Goal: Find specific page/section: Find specific page/section

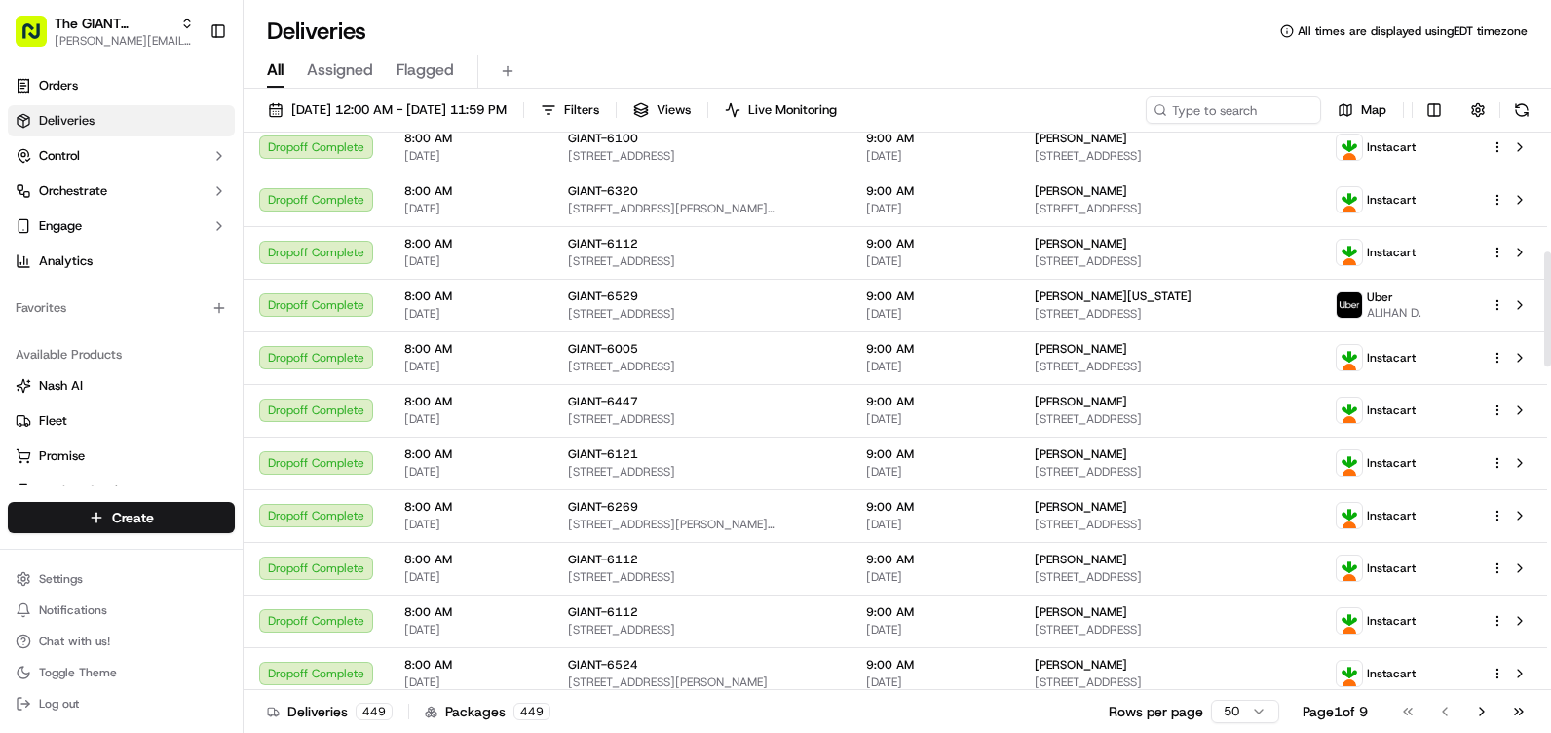
scroll to position [575, 0]
click at [346, 66] on span "Assigned" at bounding box center [340, 69] width 66 height 23
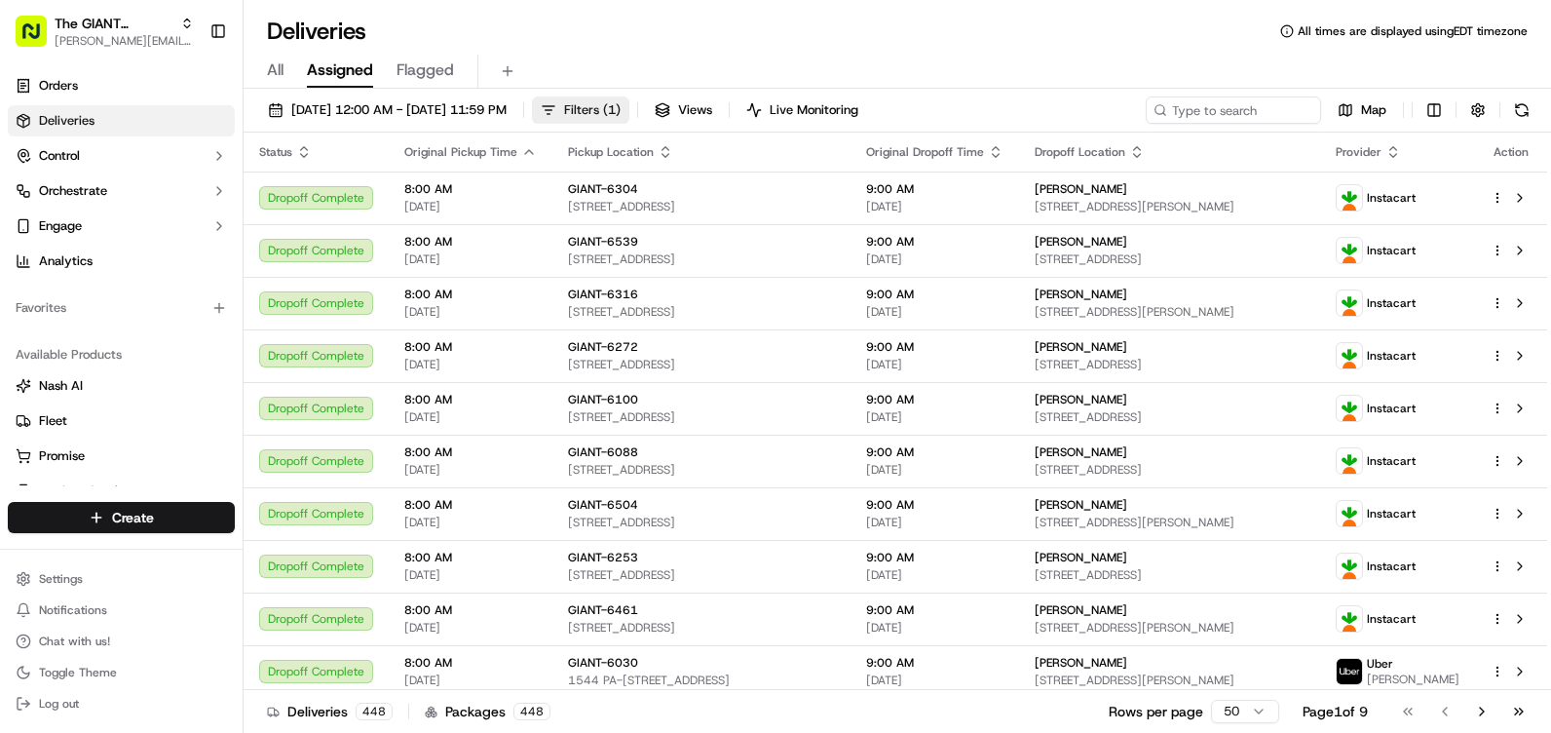
click at [621, 116] on span "Filters ( 1 )" at bounding box center [592, 110] width 57 height 18
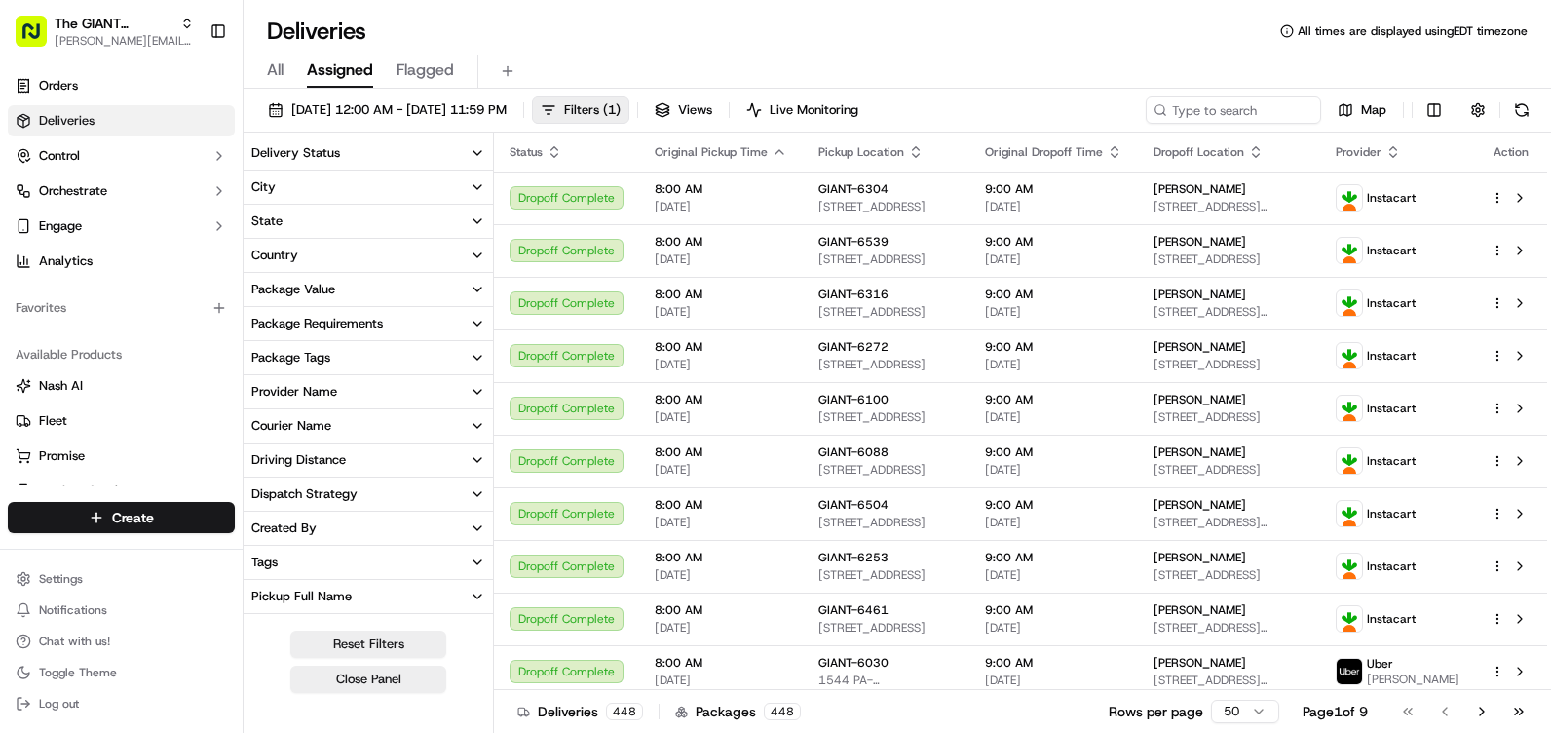
click at [292, 190] on button "City" at bounding box center [368, 187] width 249 height 33
click at [258, 189] on div "City" at bounding box center [263, 187] width 24 height 18
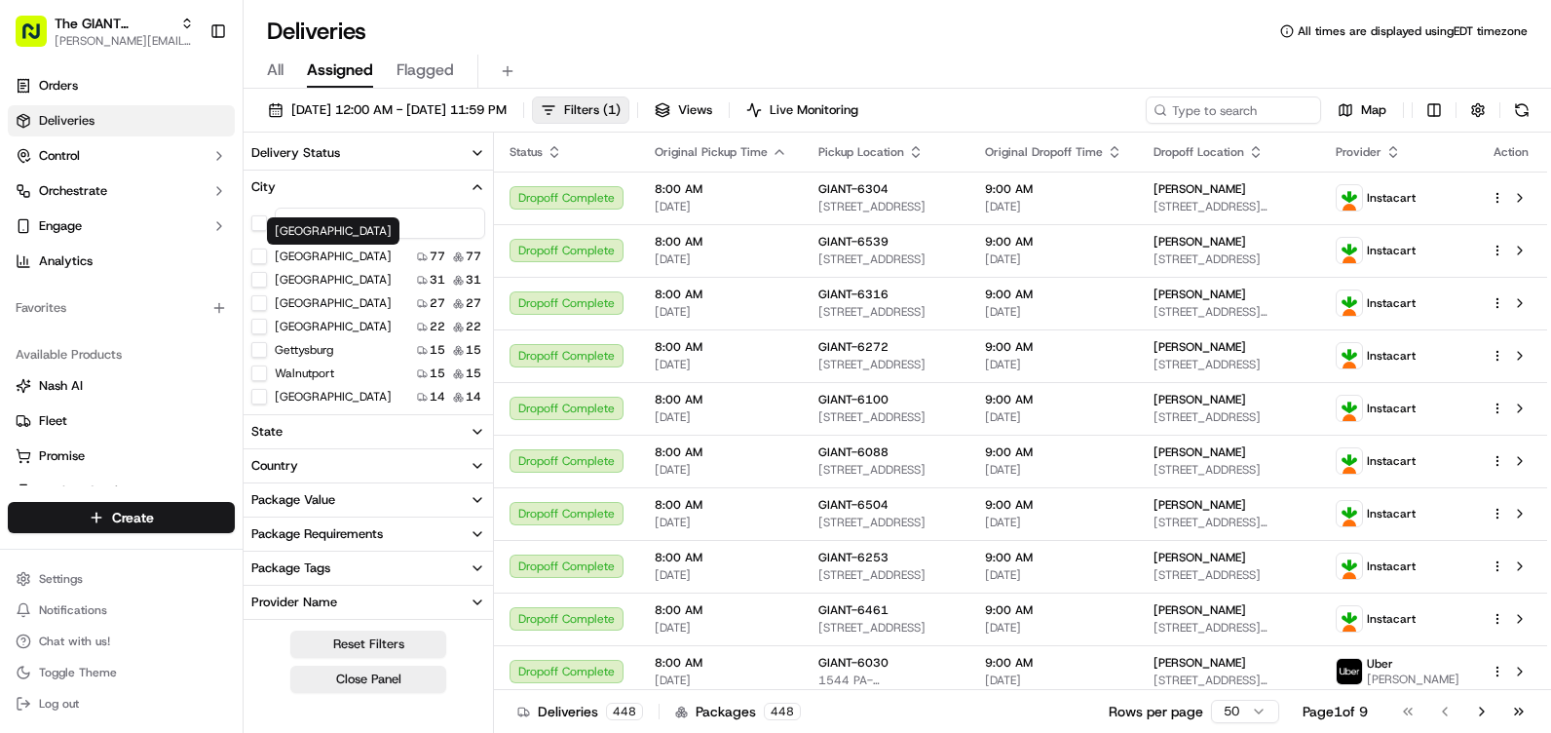
click at [327, 225] on div "Harrisburg Harrisburg" at bounding box center [333, 230] width 133 height 27
click at [380, 225] on input at bounding box center [380, 223] width 210 height 31
type input "le"
click at [257, 324] on button "Lehighton" at bounding box center [259, 327] width 16 height 16
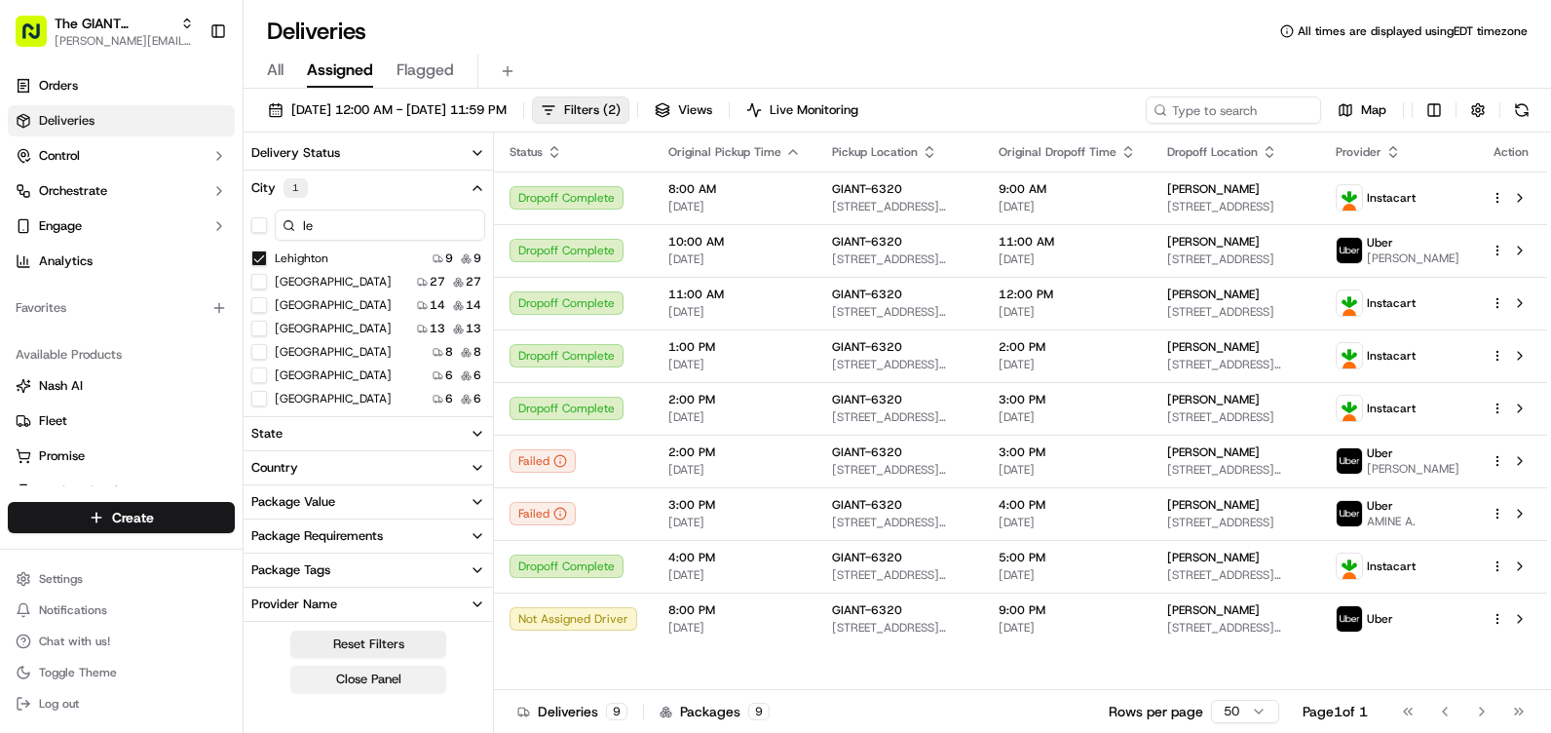
click at [372, 685] on button "Close Panel" at bounding box center [368, 679] width 156 height 27
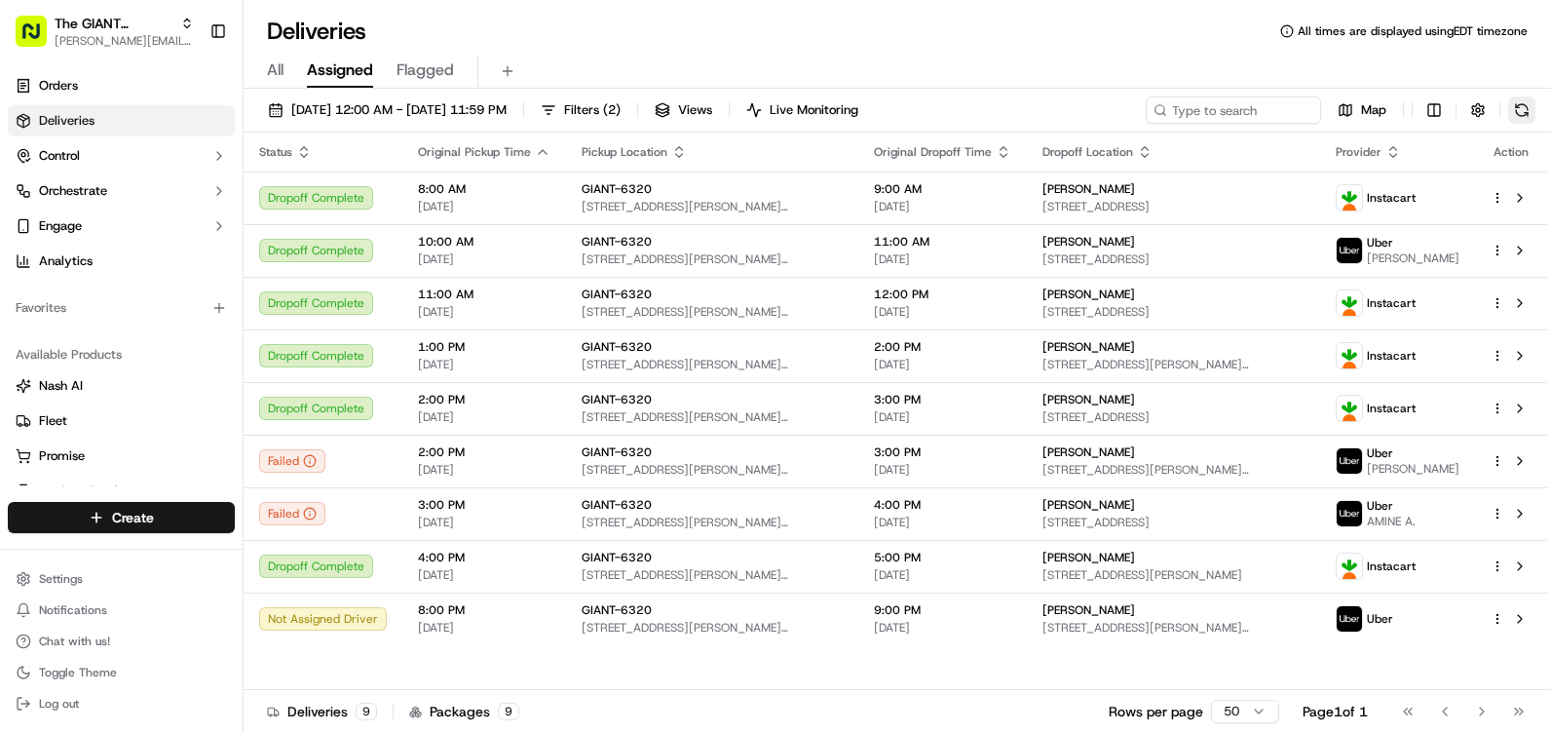
click at [1527, 113] on button at bounding box center [1521, 109] width 27 height 27
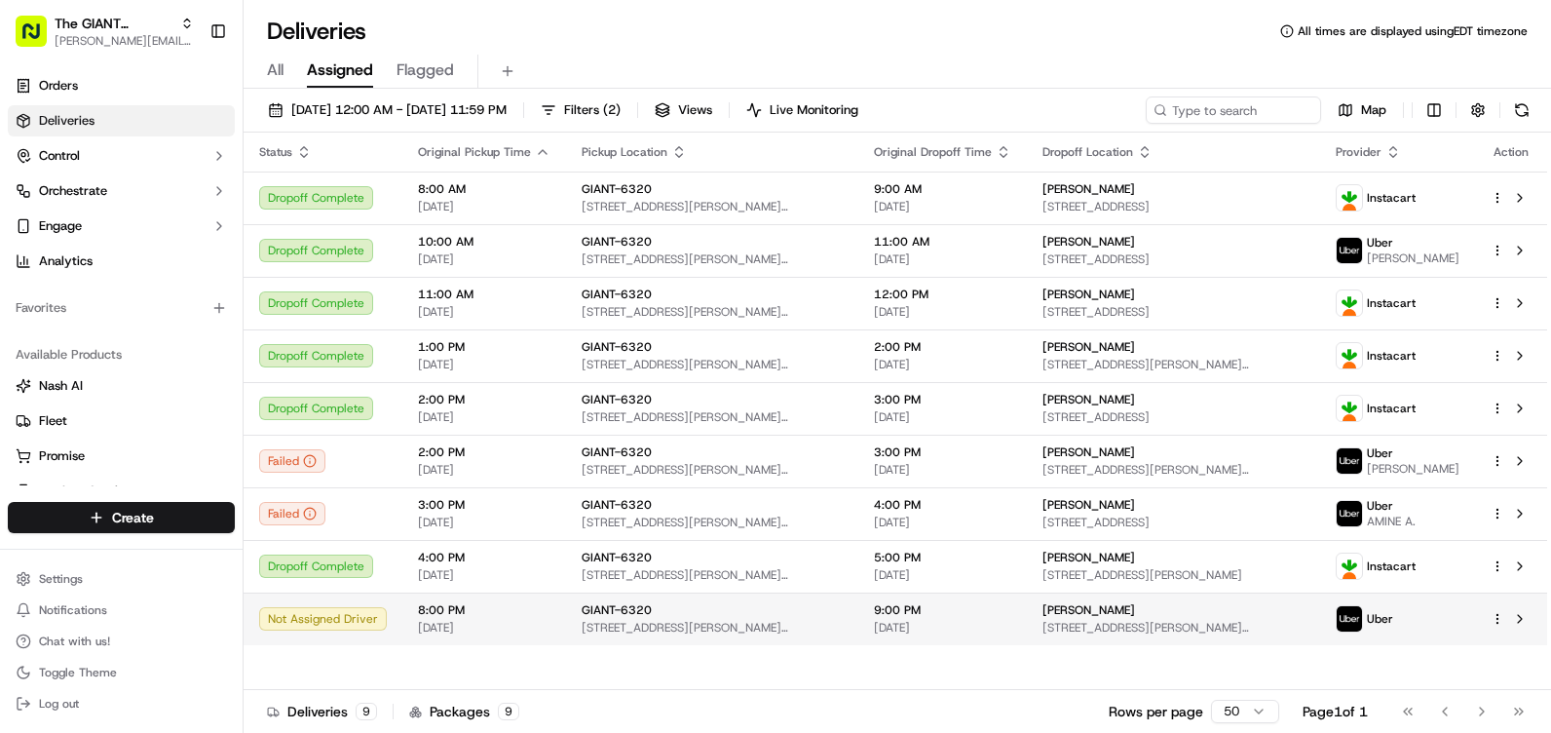
click at [843, 629] on span "[STREET_ADDRESS][PERSON_NAME][PERSON_NAME]" at bounding box center [712, 628] width 261 height 16
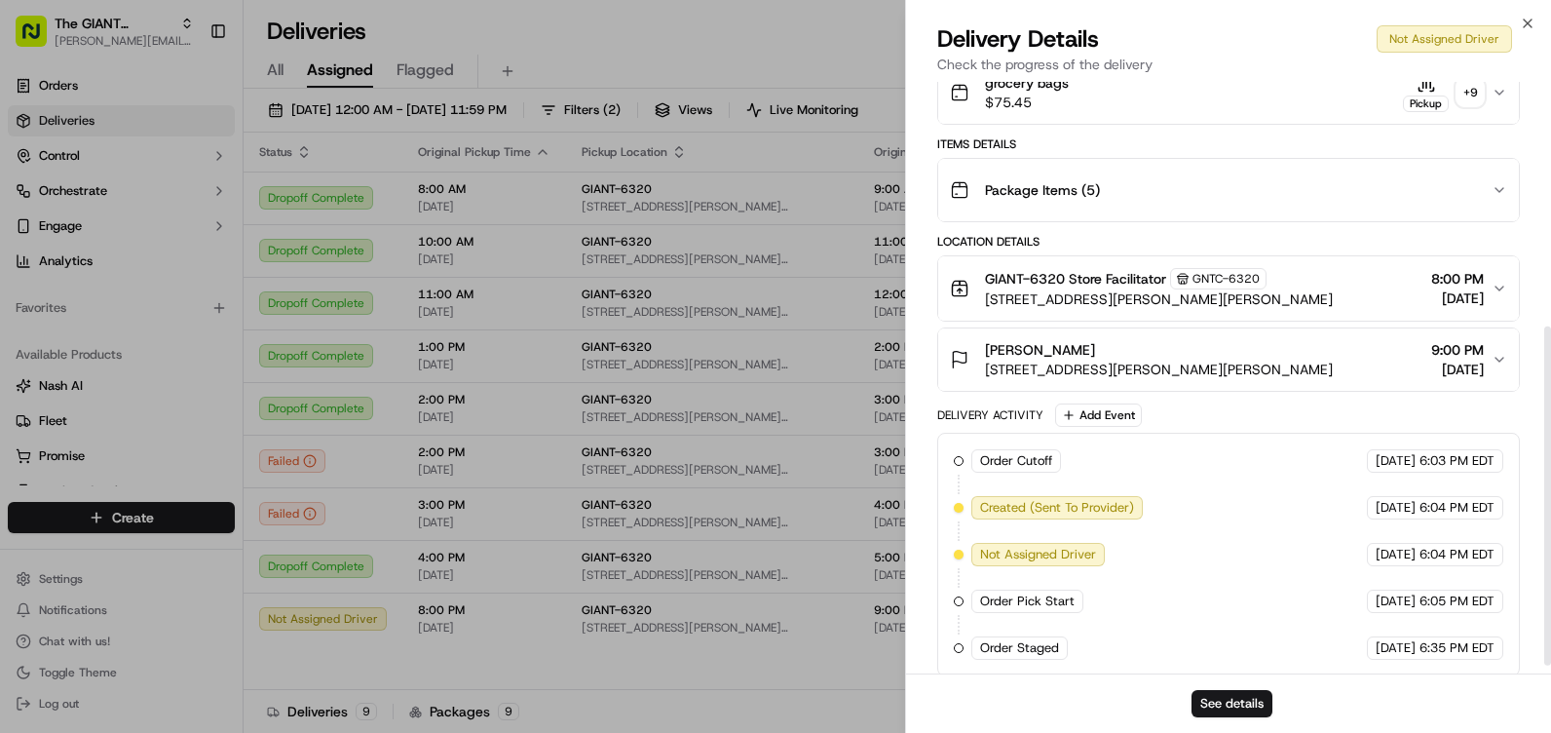
scroll to position [441, 0]
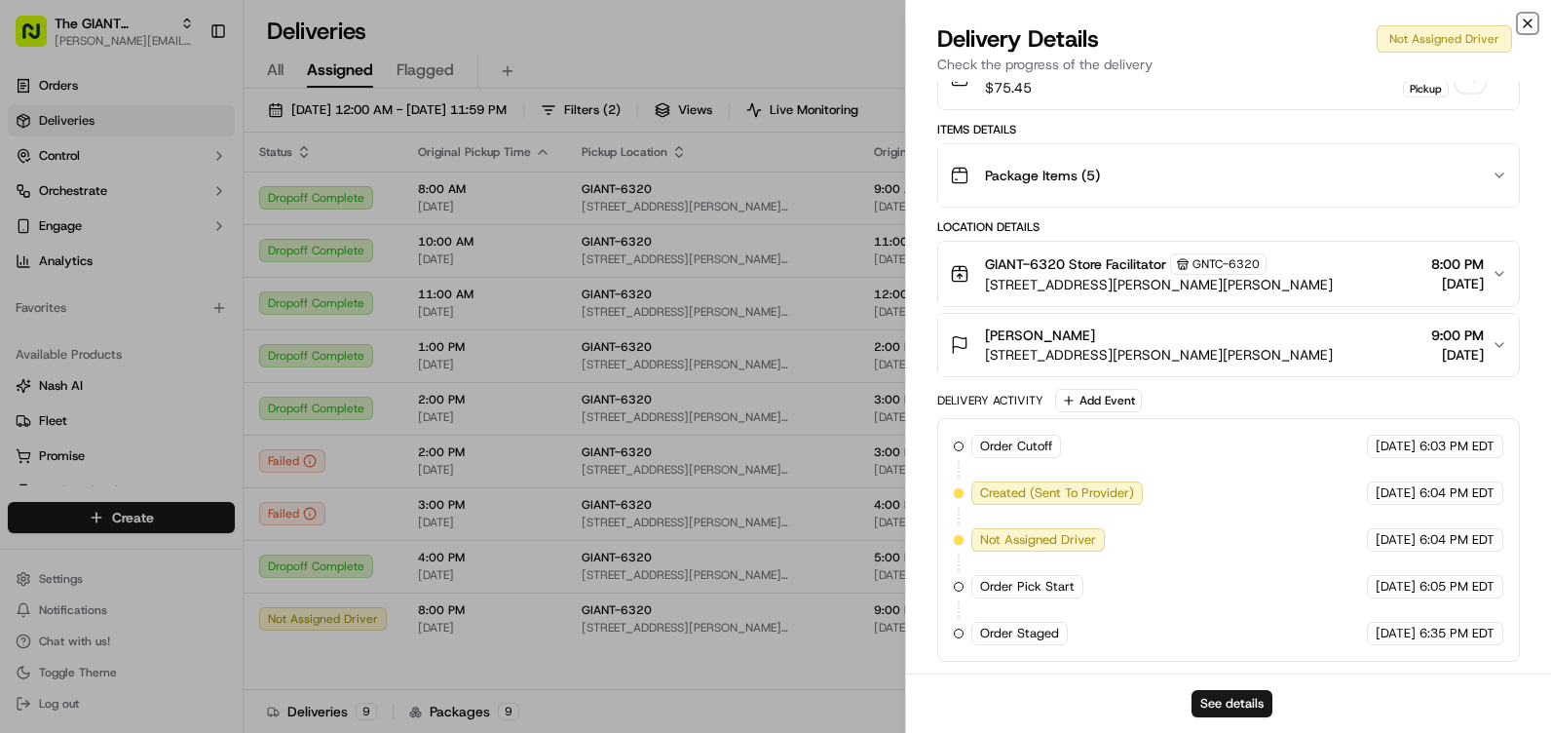
click at [1528, 19] on icon "button" at bounding box center [1528, 24] width 16 height 16
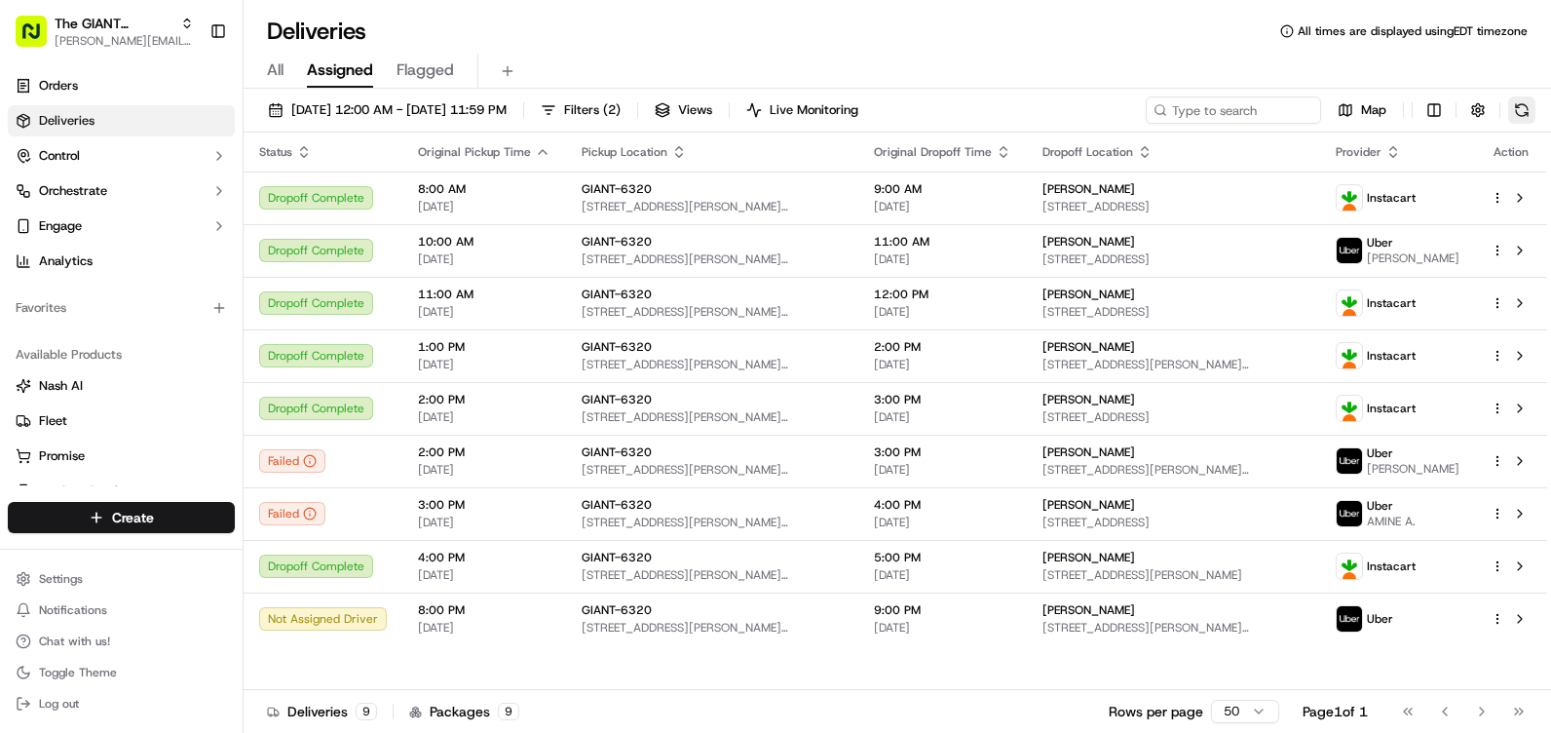
click at [1525, 106] on button at bounding box center [1521, 109] width 27 height 27
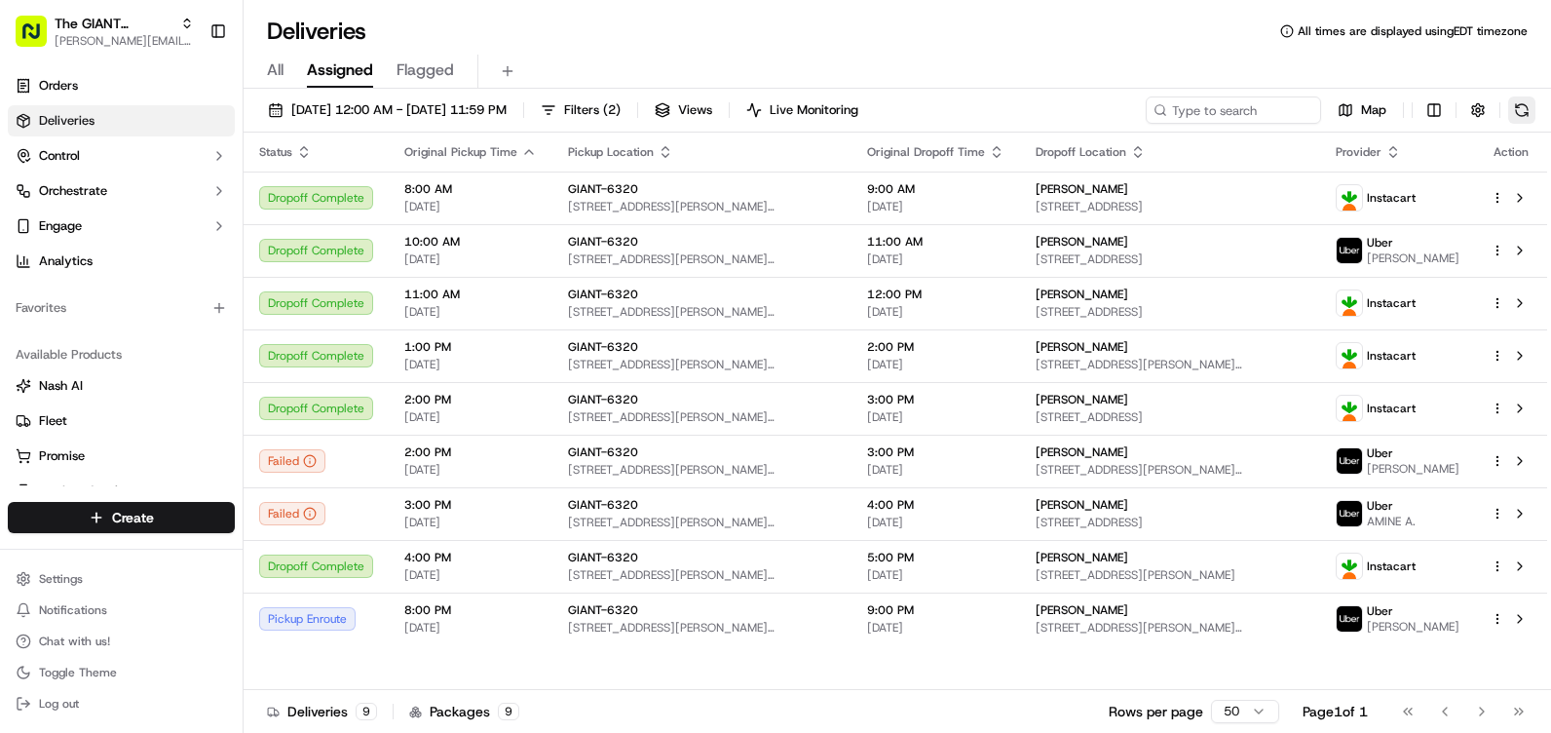
click at [1522, 104] on button at bounding box center [1521, 109] width 27 height 27
click at [1523, 114] on button at bounding box center [1521, 109] width 27 height 27
